Goal: Task Accomplishment & Management: Manage account settings

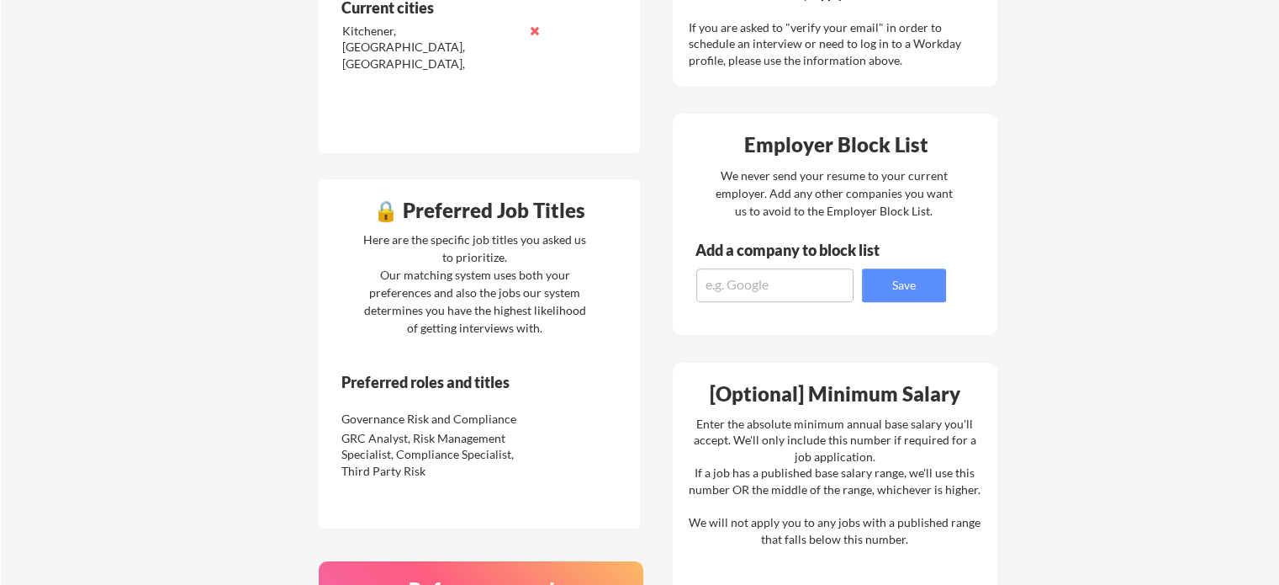
scroll to position [643, 0]
click at [784, 275] on textarea at bounding box center [774, 286] width 157 height 34
click at [805, 297] on textarea "Equitable Life" at bounding box center [774, 286] width 157 height 34
type textarea "Equitable"
click at [934, 277] on button "Save" at bounding box center [904, 286] width 84 height 34
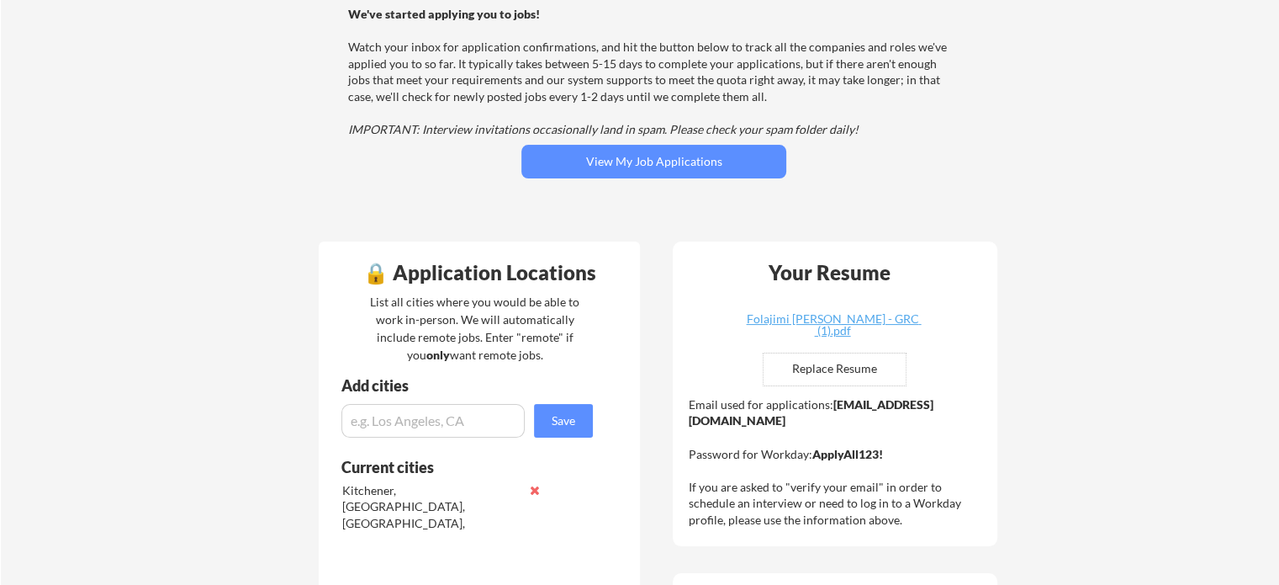
scroll to position [185, 0]
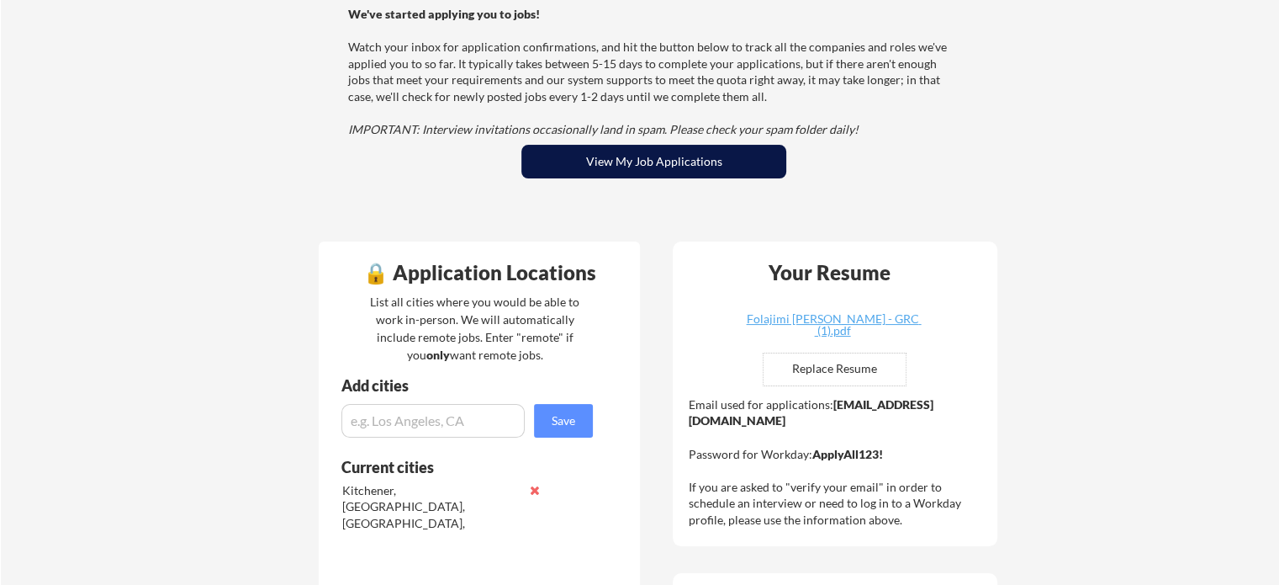
click at [670, 164] on button "View My Job Applications" at bounding box center [653, 162] width 265 height 34
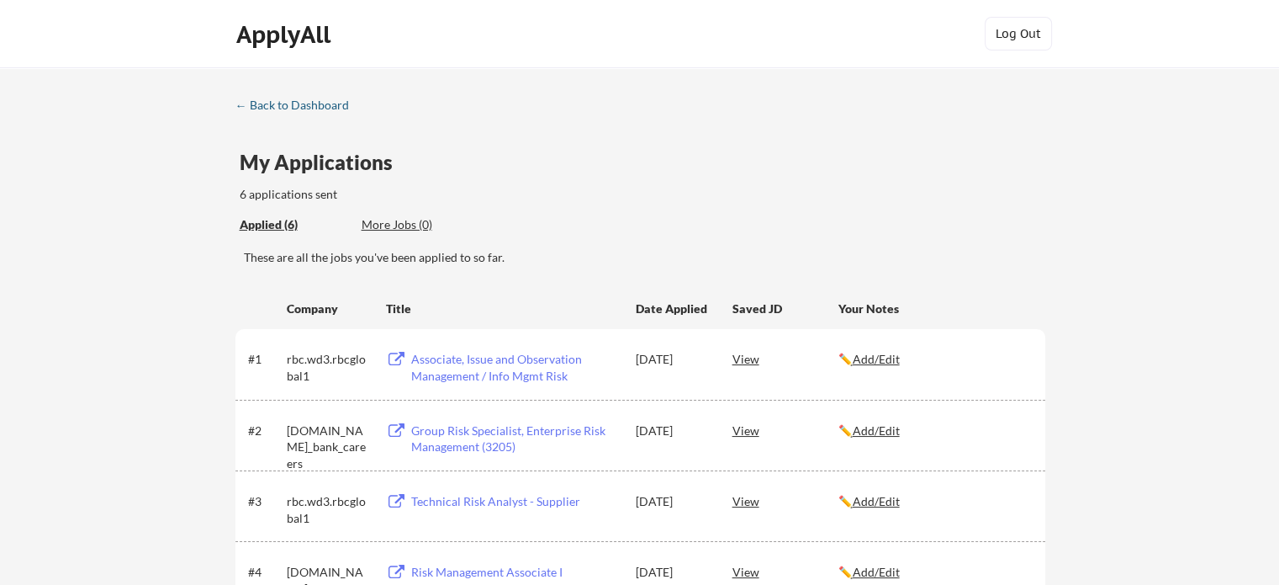
click at [300, 104] on div "← Back to Dashboard" at bounding box center [299, 105] width 126 height 12
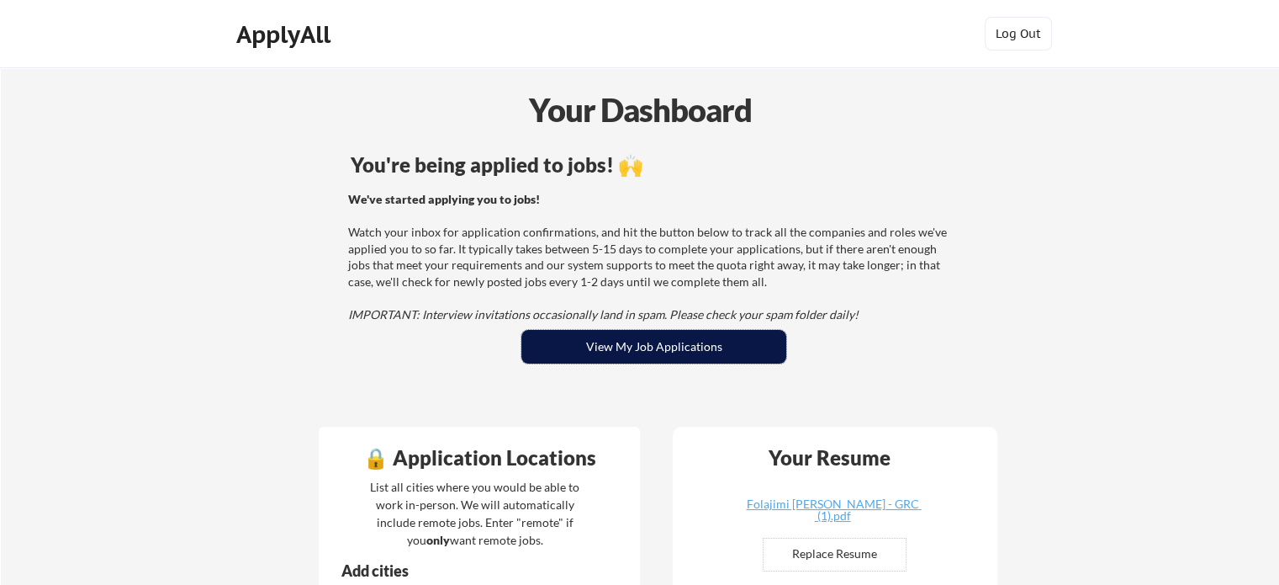
click at [645, 350] on button "View My Job Applications" at bounding box center [653, 347] width 265 height 34
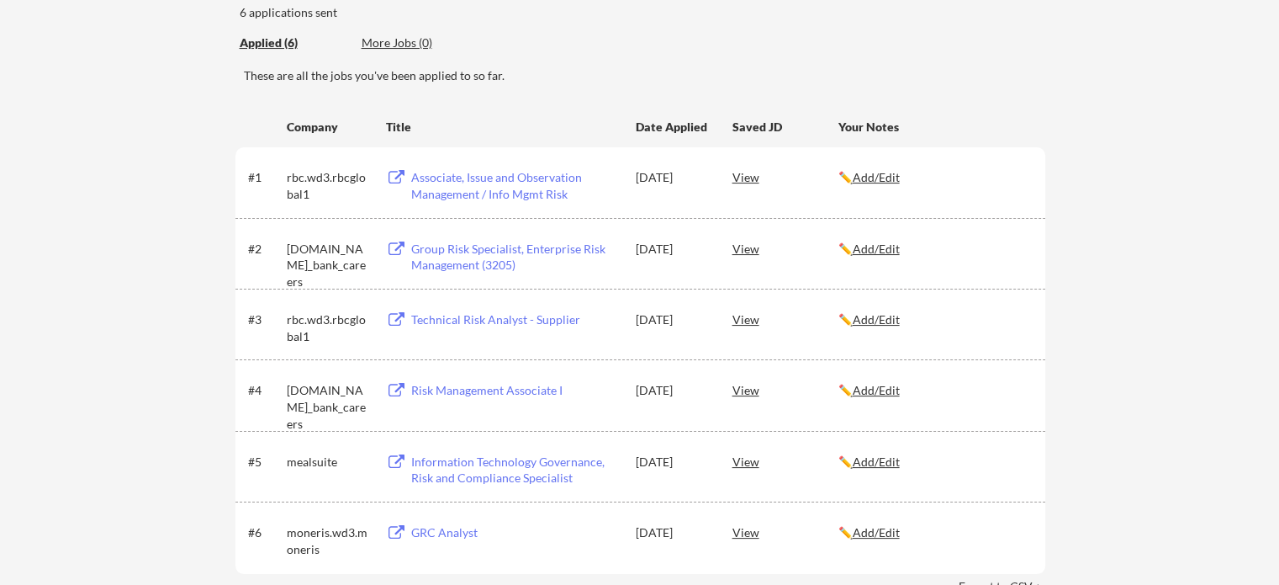
scroll to position [183, 0]
click at [748, 176] on div "View" at bounding box center [786, 175] width 106 height 30
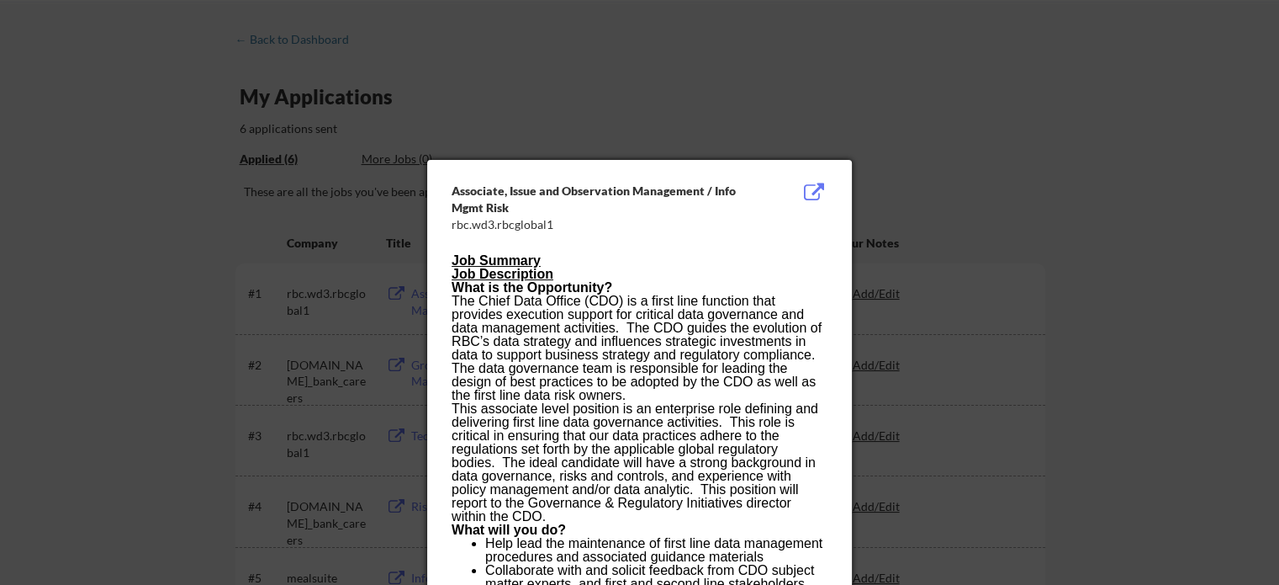
scroll to position [64, 0]
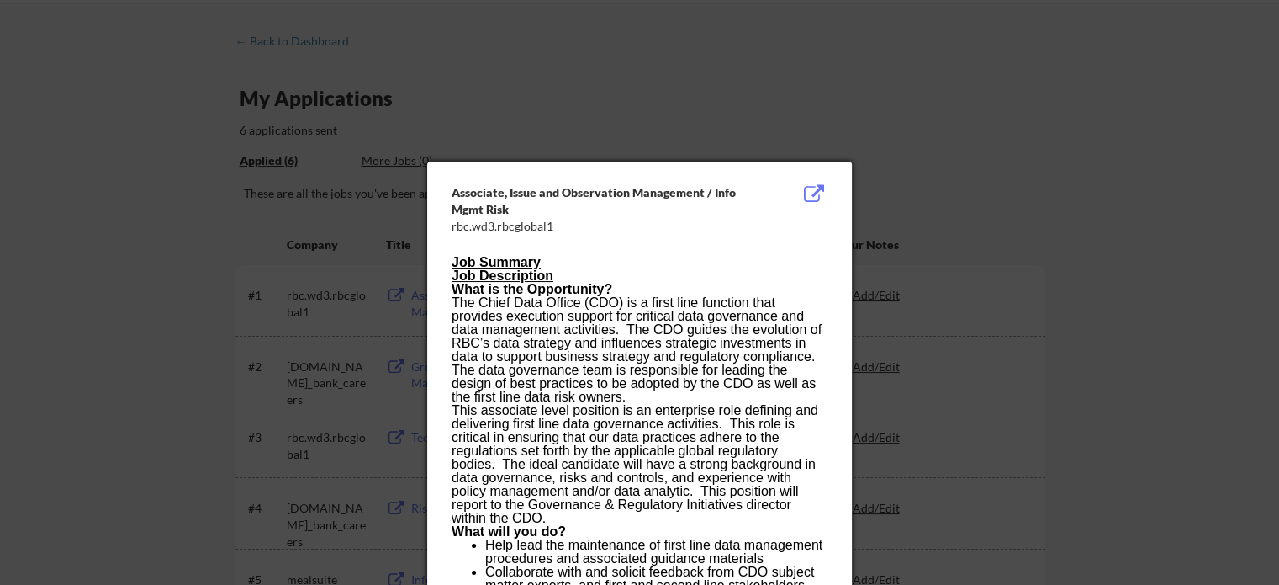
click at [770, 83] on div at bounding box center [639, 292] width 1279 height 585
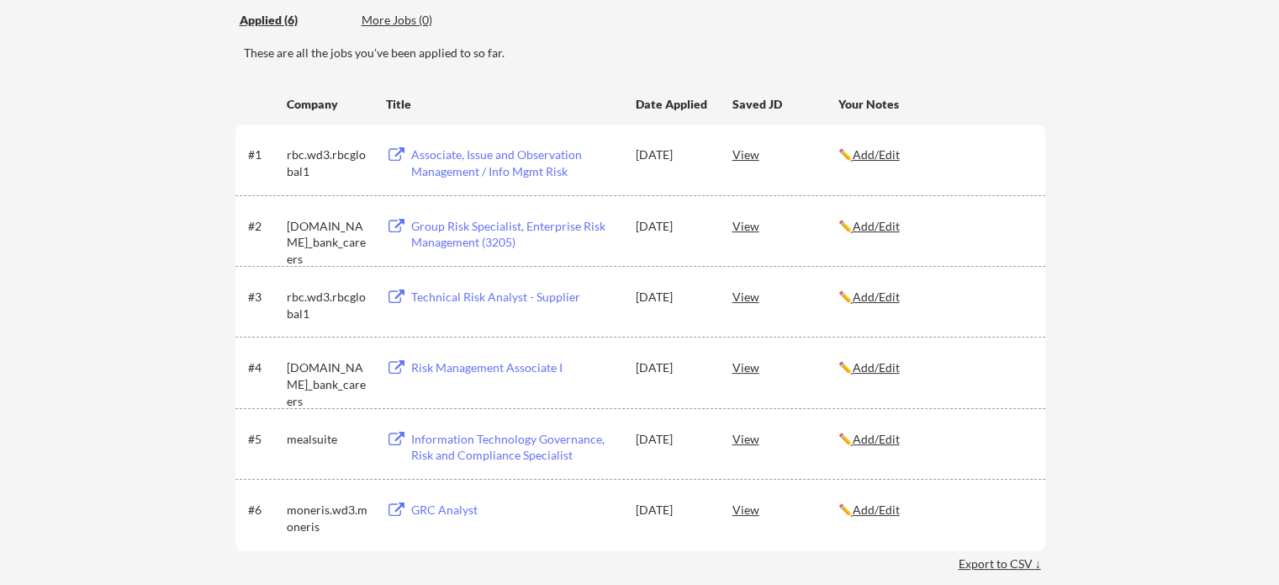
scroll to position [207, 0]
click at [749, 220] on div "View" at bounding box center [786, 223] width 106 height 30
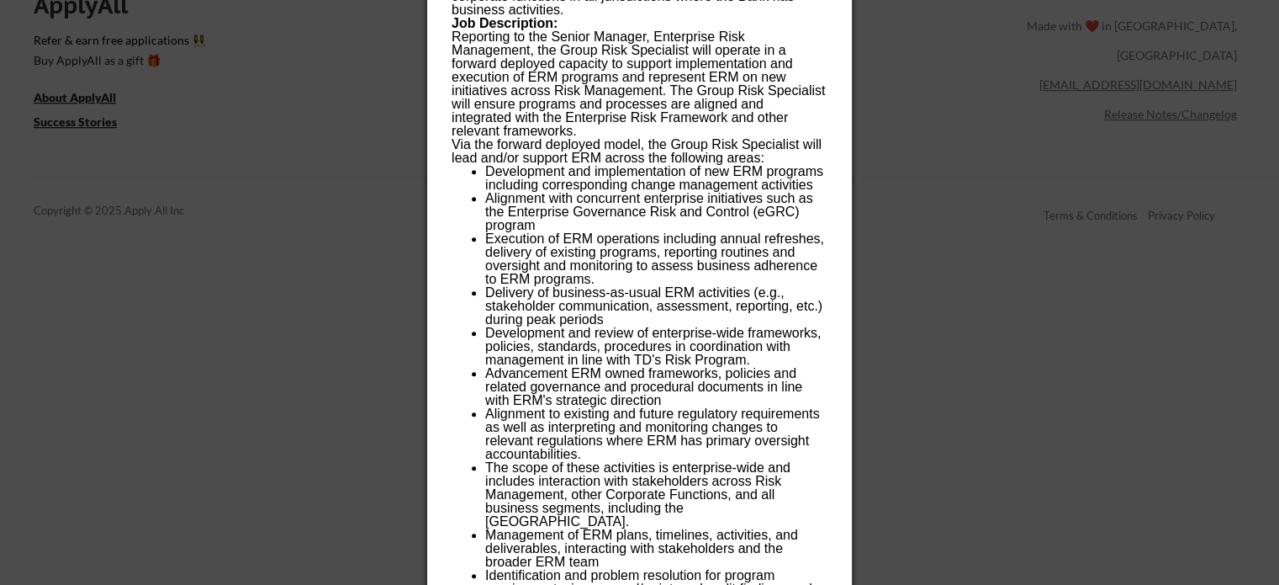
scroll to position [834, 0]
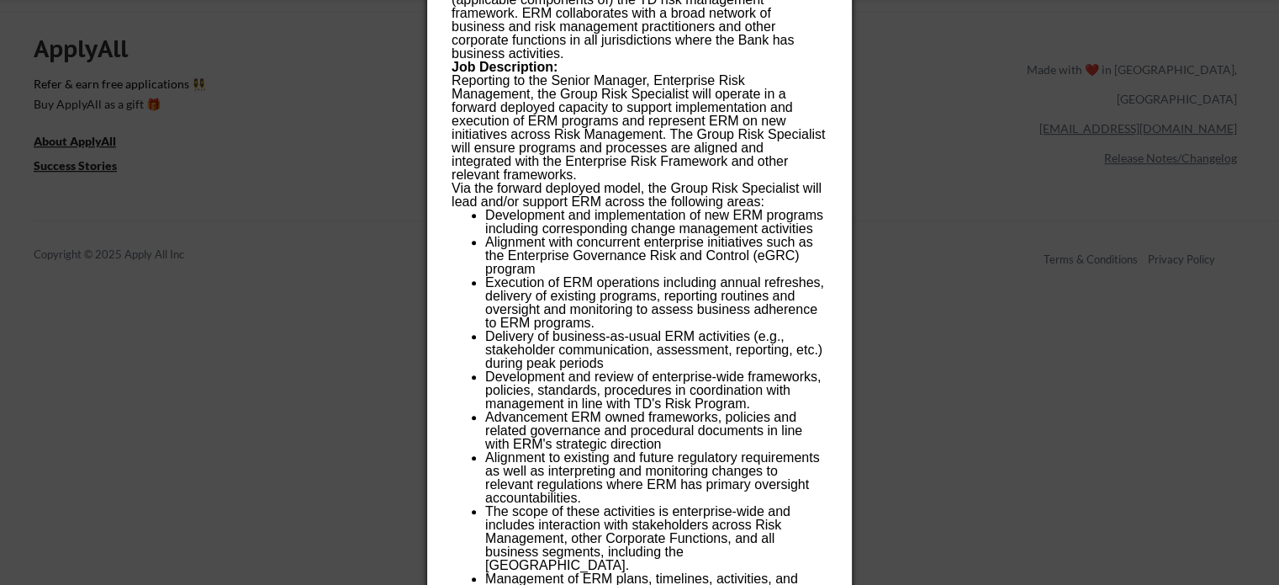
click at [935, 68] on div at bounding box center [639, 292] width 1279 height 585
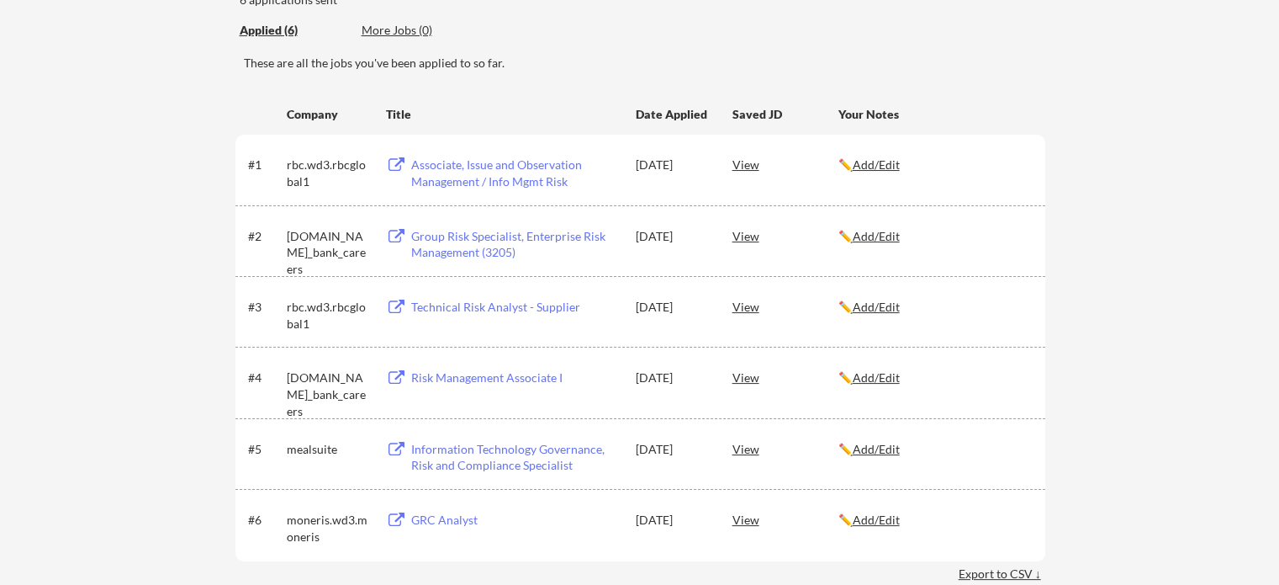
scroll to position [193, 0]
click at [741, 304] on div "View" at bounding box center [786, 307] width 106 height 30
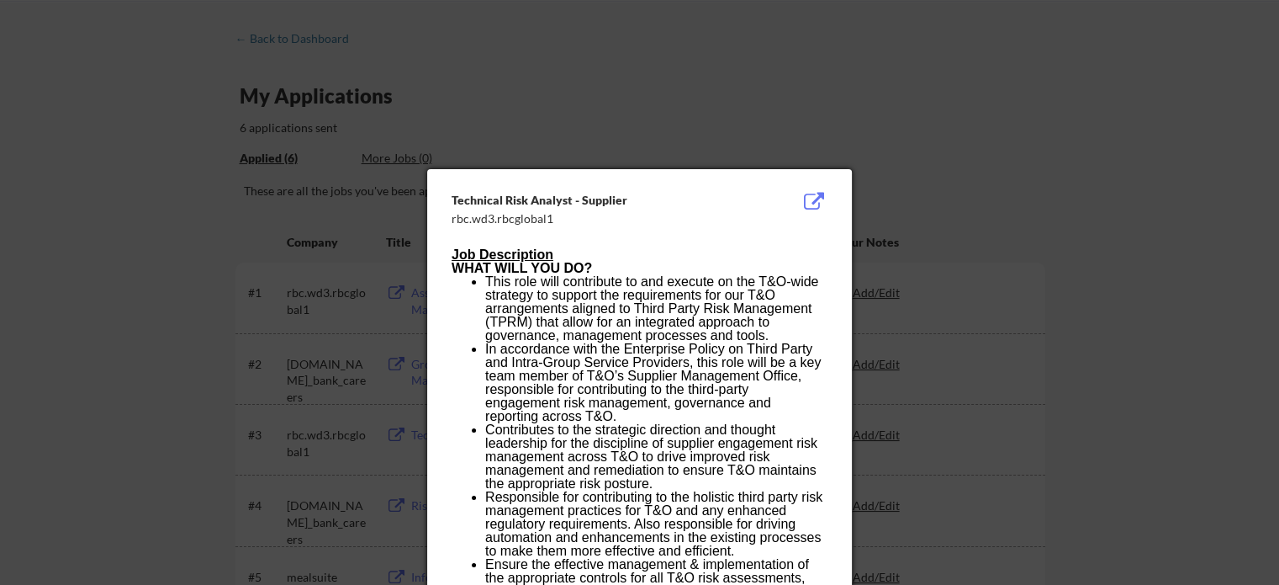
scroll to position [65, 0]
click at [797, 82] on div at bounding box center [639, 292] width 1279 height 585
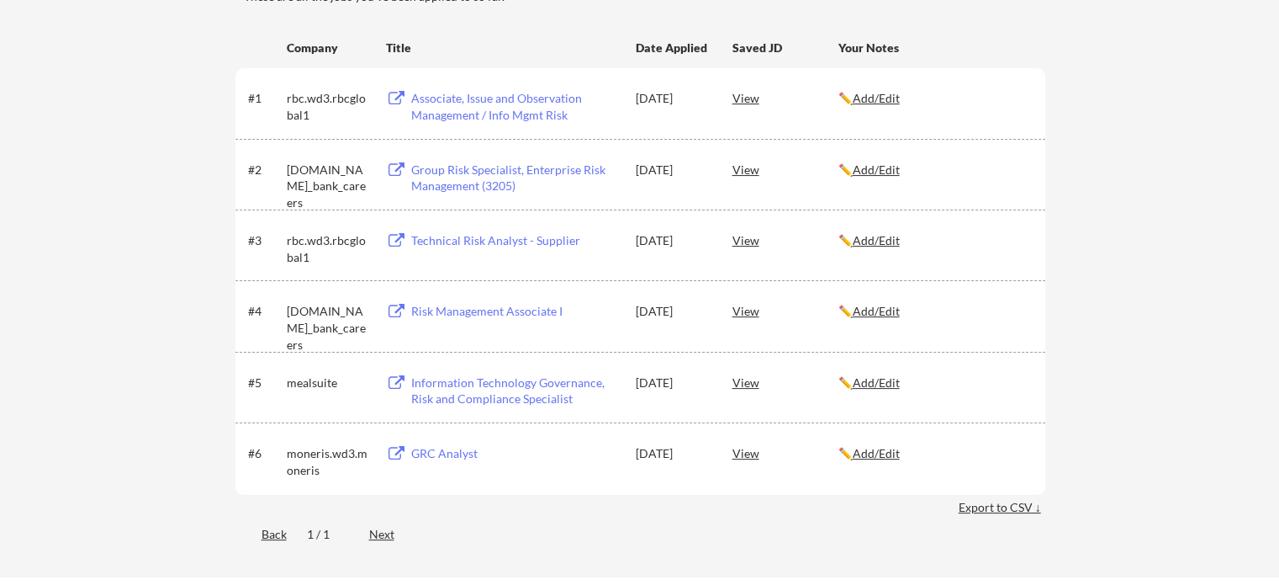
scroll to position [262, 0]
click at [751, 310] on div "View" at bounding box center [786, 309] width 106 height 30
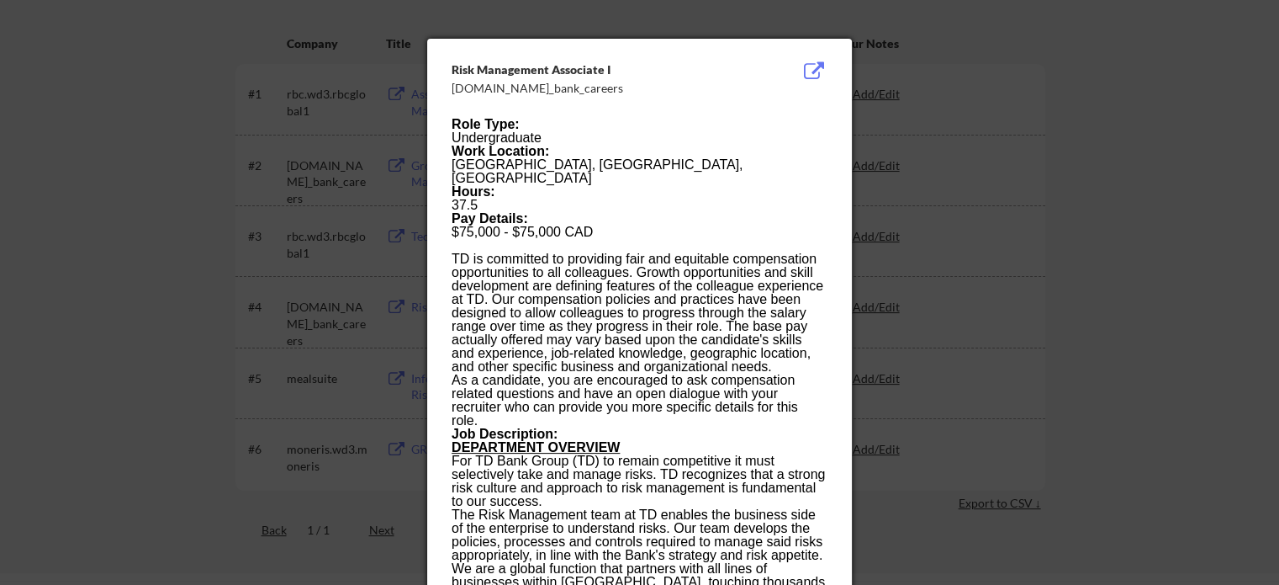
scroll to position [273, 0]
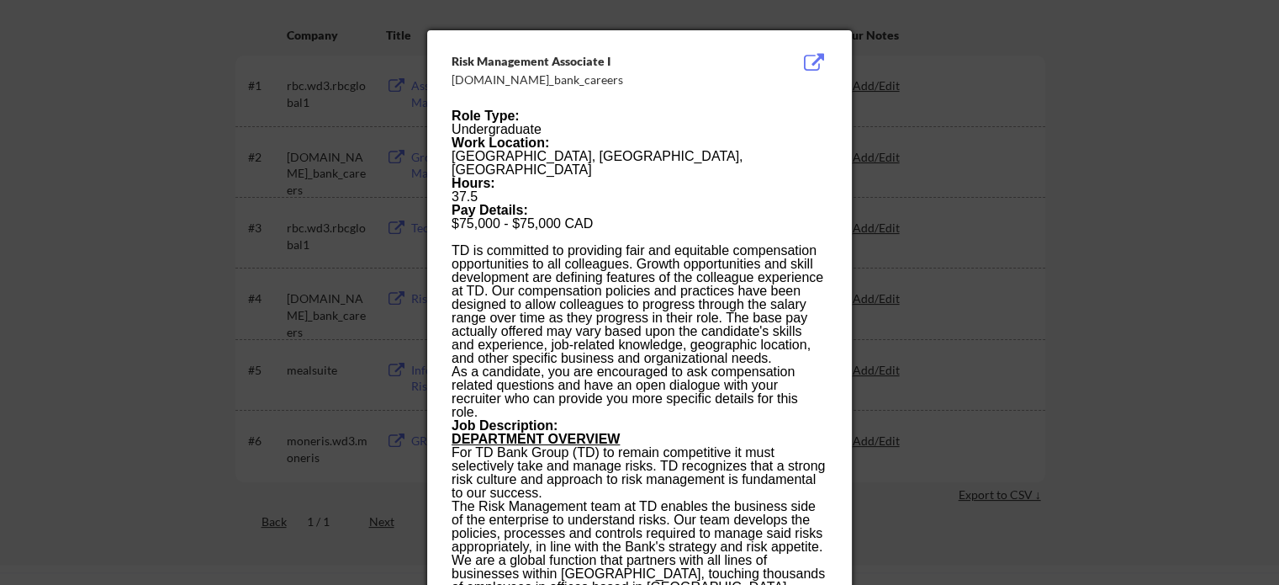
click at [967, 160] on div at bounding box center [639, 292] width 1279 height 585
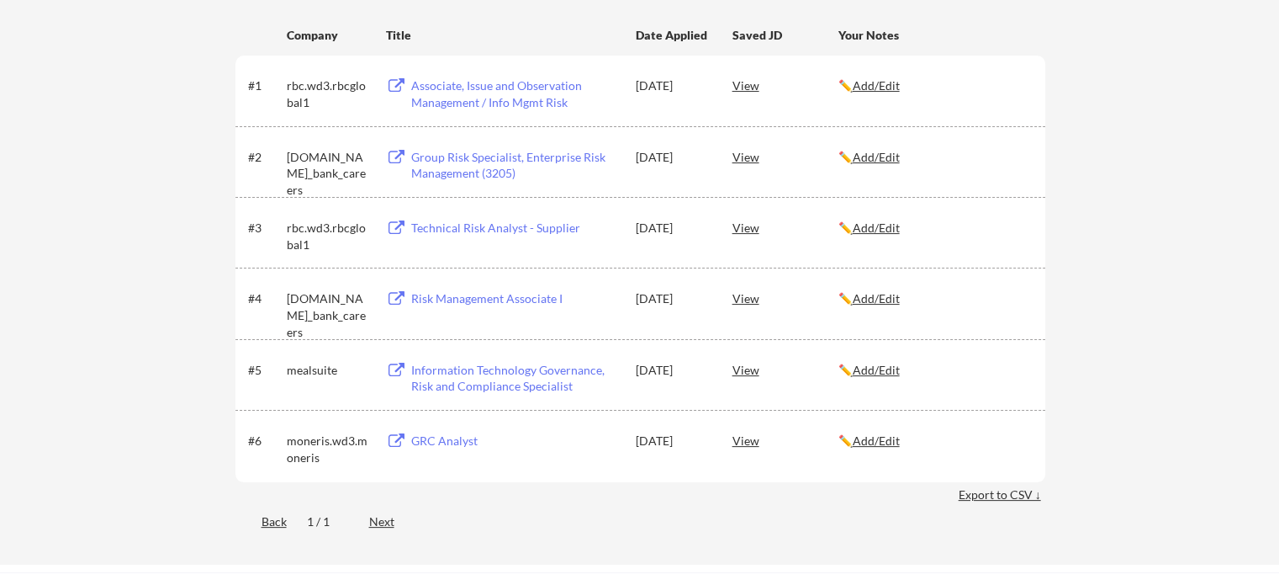
click at [746, 366] on div "View" at bounding box center [786, 369] width 106 height 30
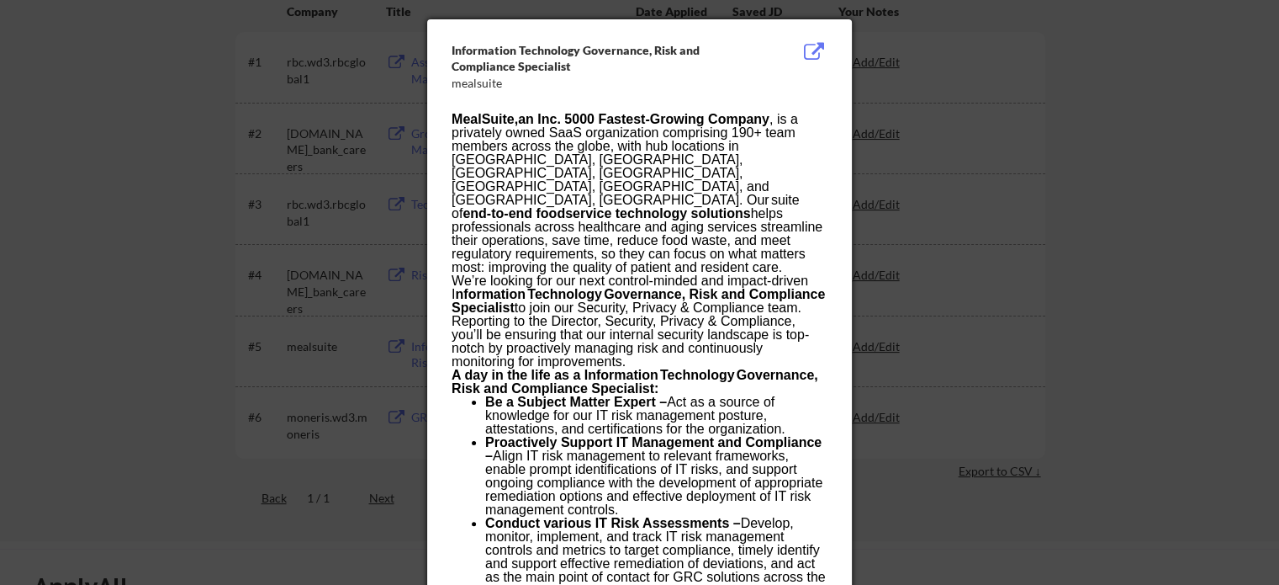
scroll to position [211, 0]
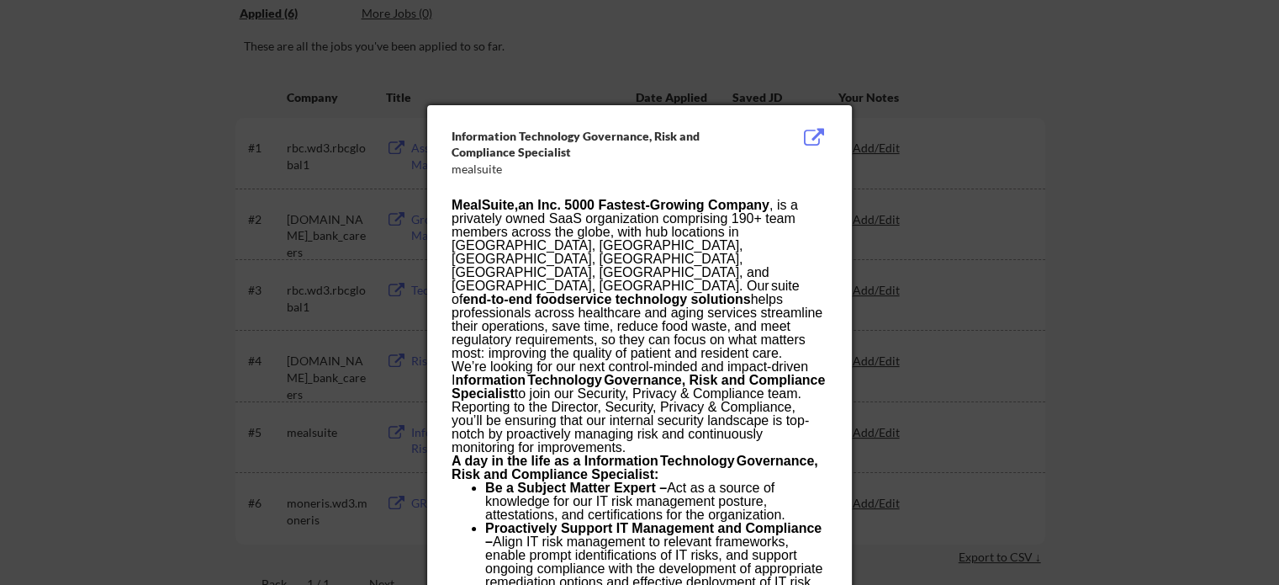
click at [1030, 249] on div at bounding box center [639, 292] width 1279 height 585
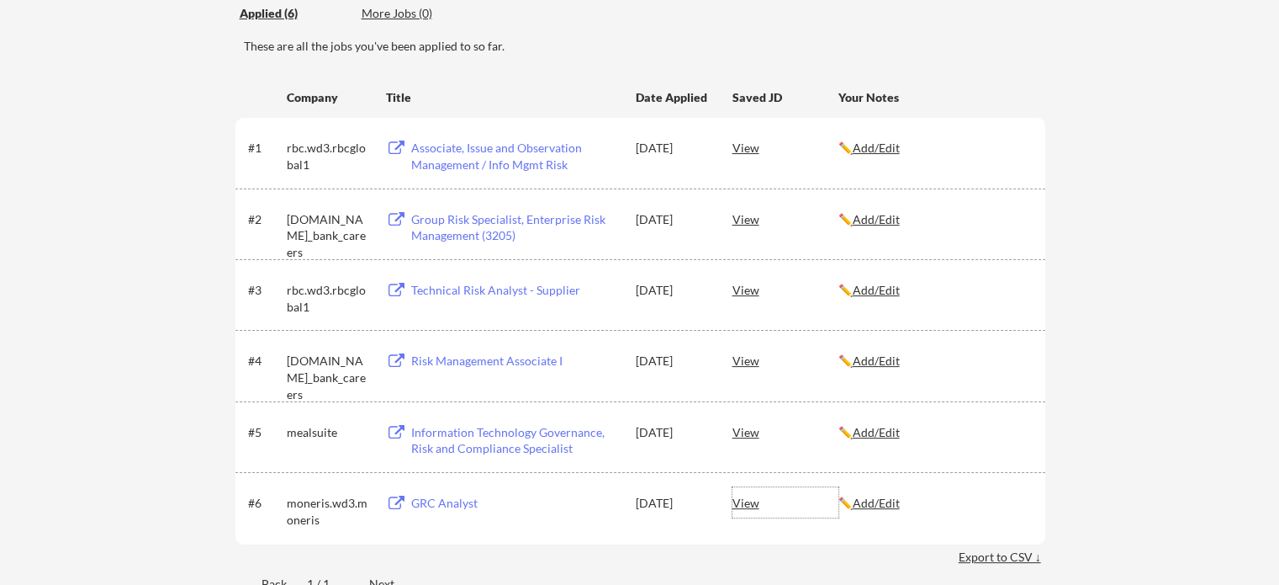
click at [740, 502] on div "View" at bounding box center [786, 502] width 106 height 30
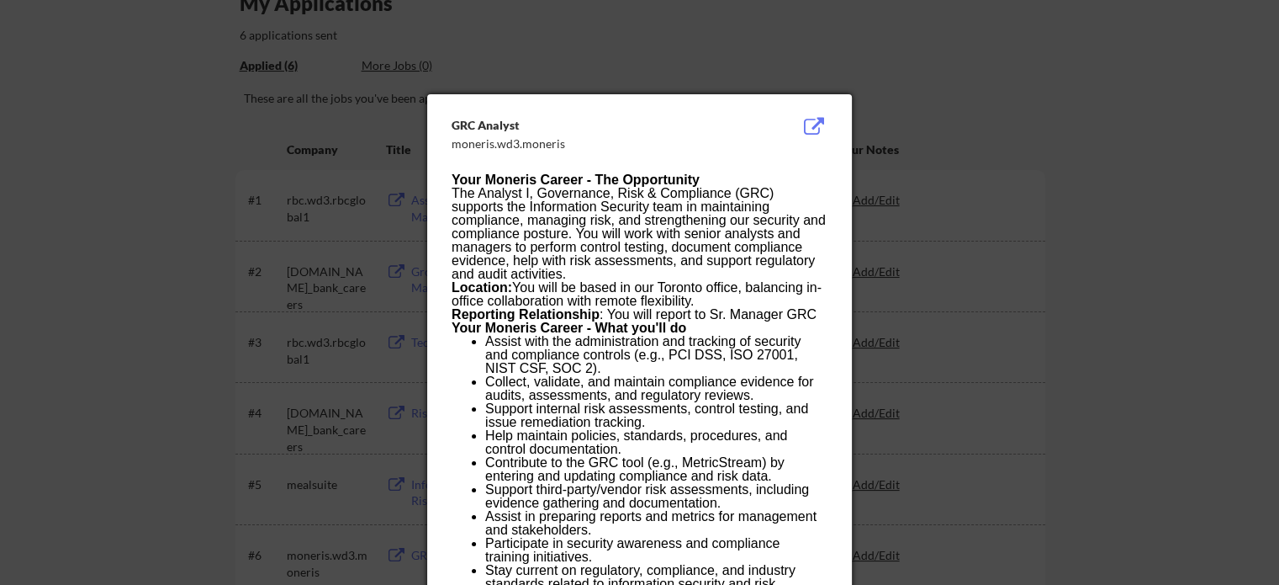
scroll to position [158, 0]
click at [939, 220] on div at bounding box center [639, 292] width 1279 height 585
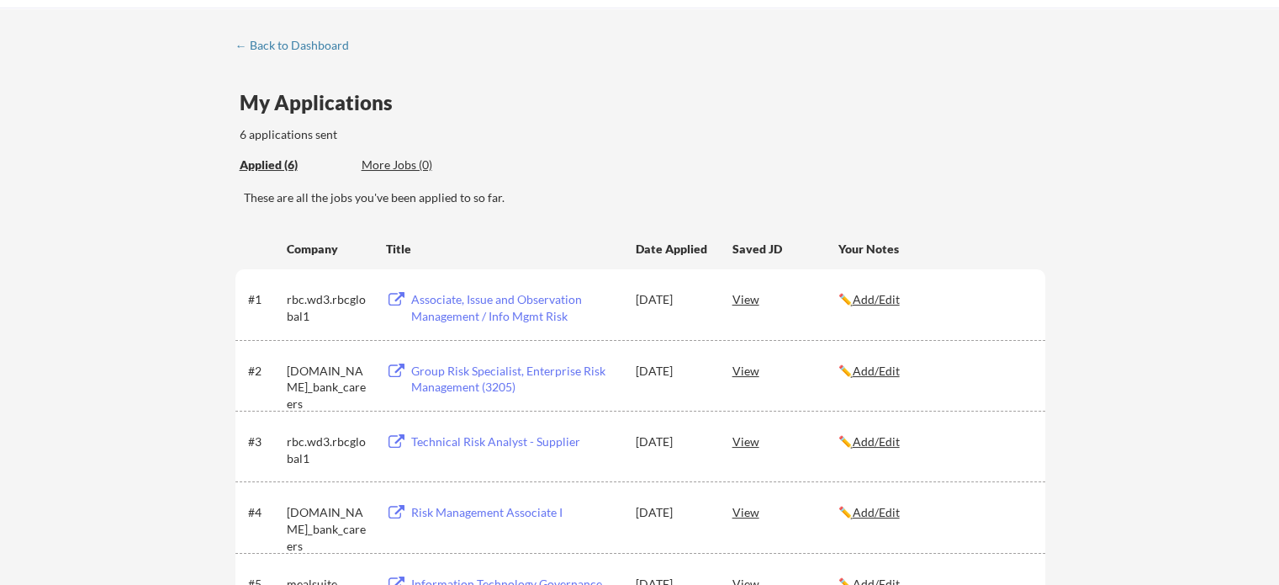
scroll to position [0, 0]
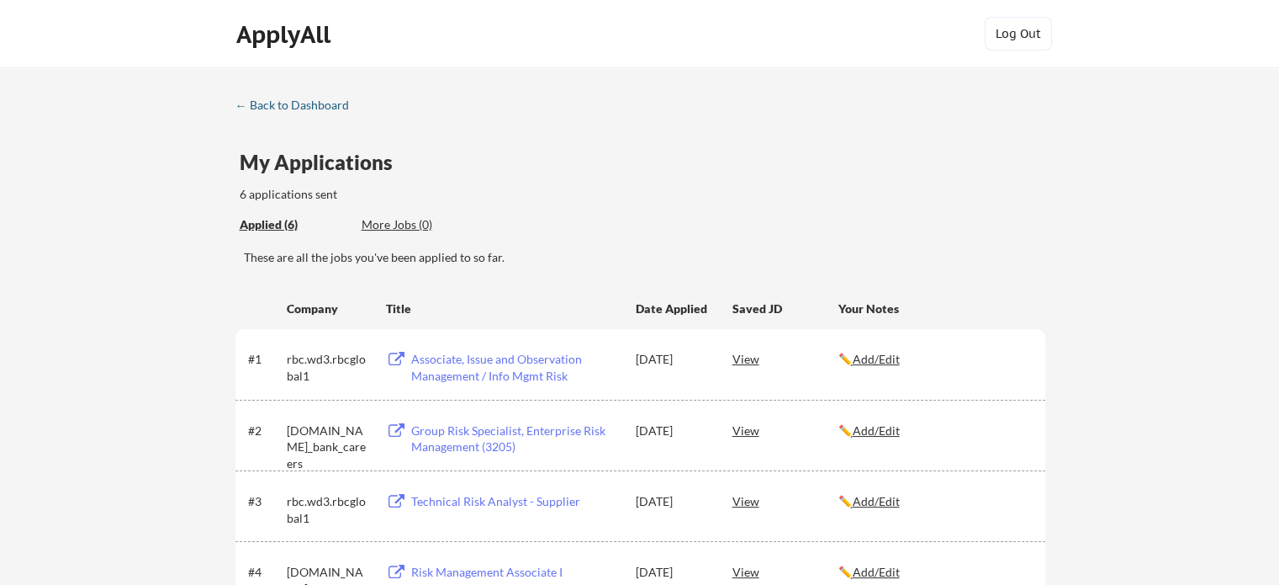
click at [315, 103] on div "← Back to Dashboard" at bounding box center [299, 105] width 126 height 12
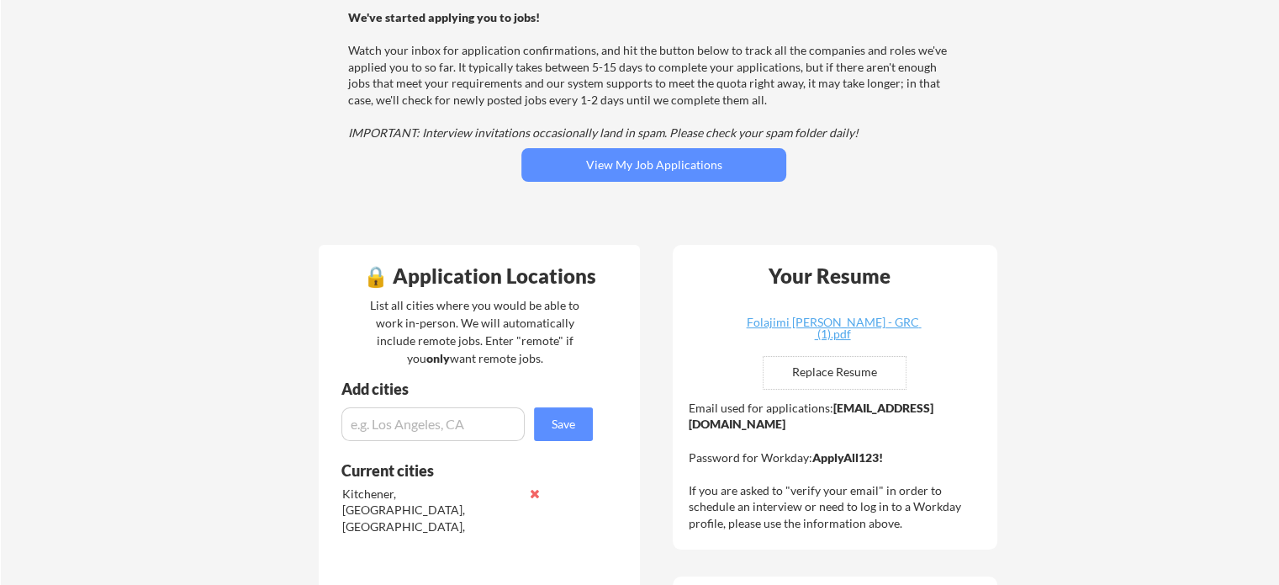
scroll to position [114, 0]
